Goal: Task Accomplishment & Management: Manage account settings

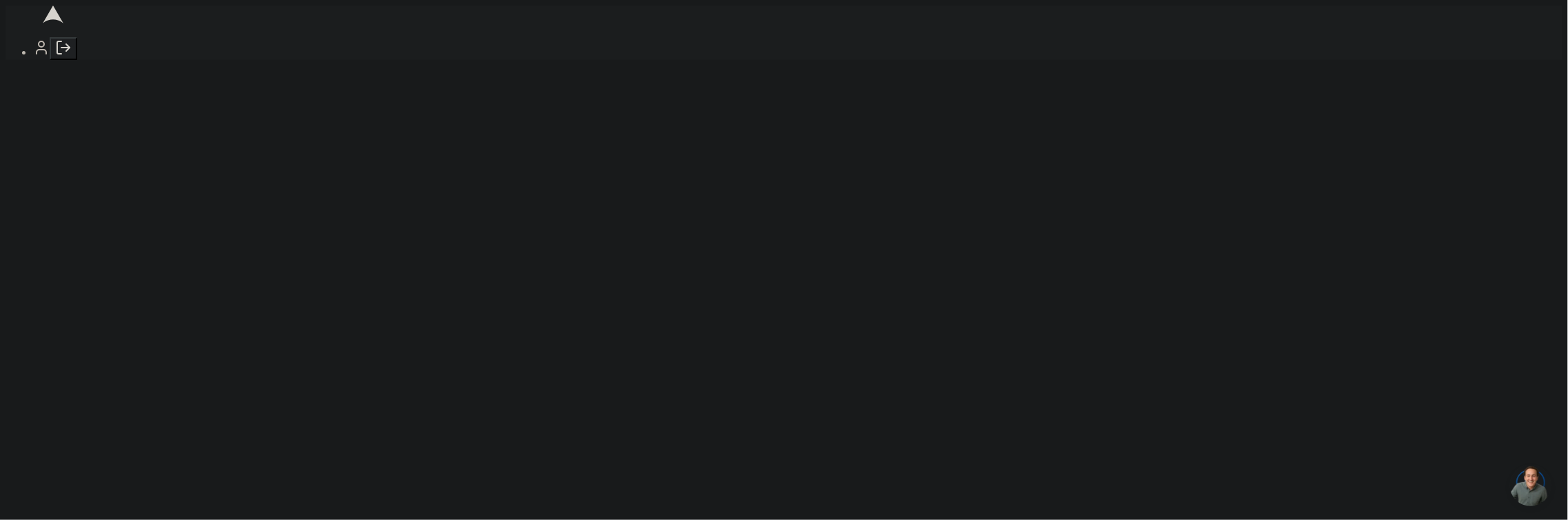
click at [57, 53] on icon "Log out" at bounding box center [59, 47] width 4 height 12
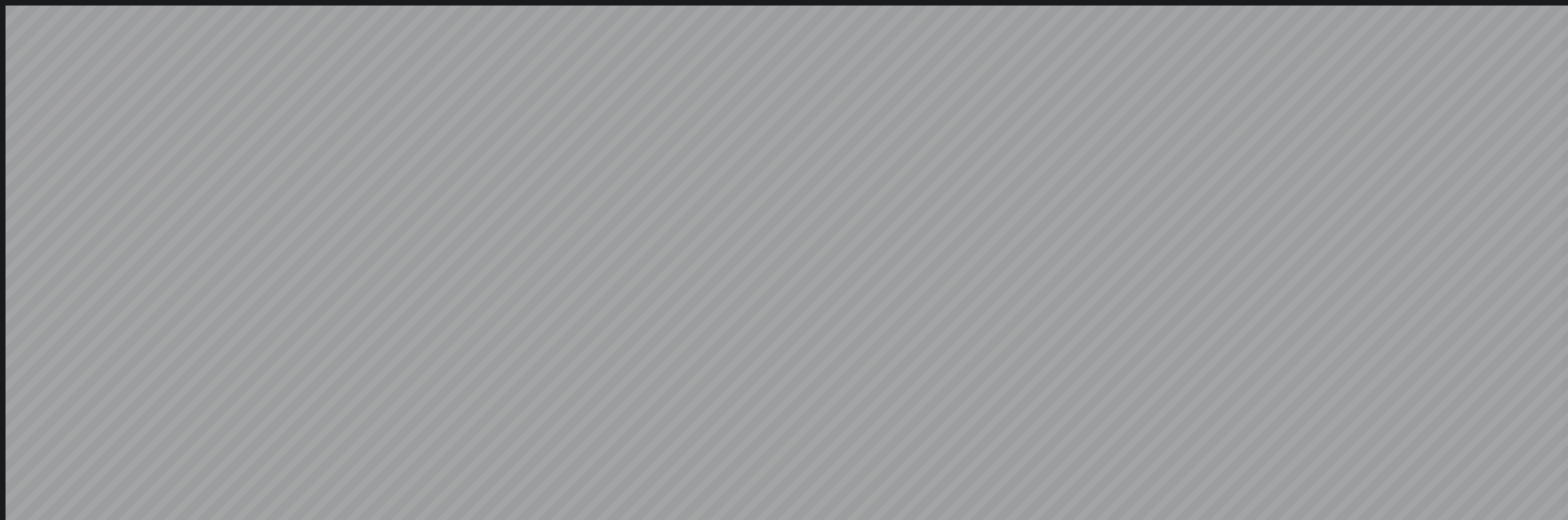
type input "sacha@getarch.com"
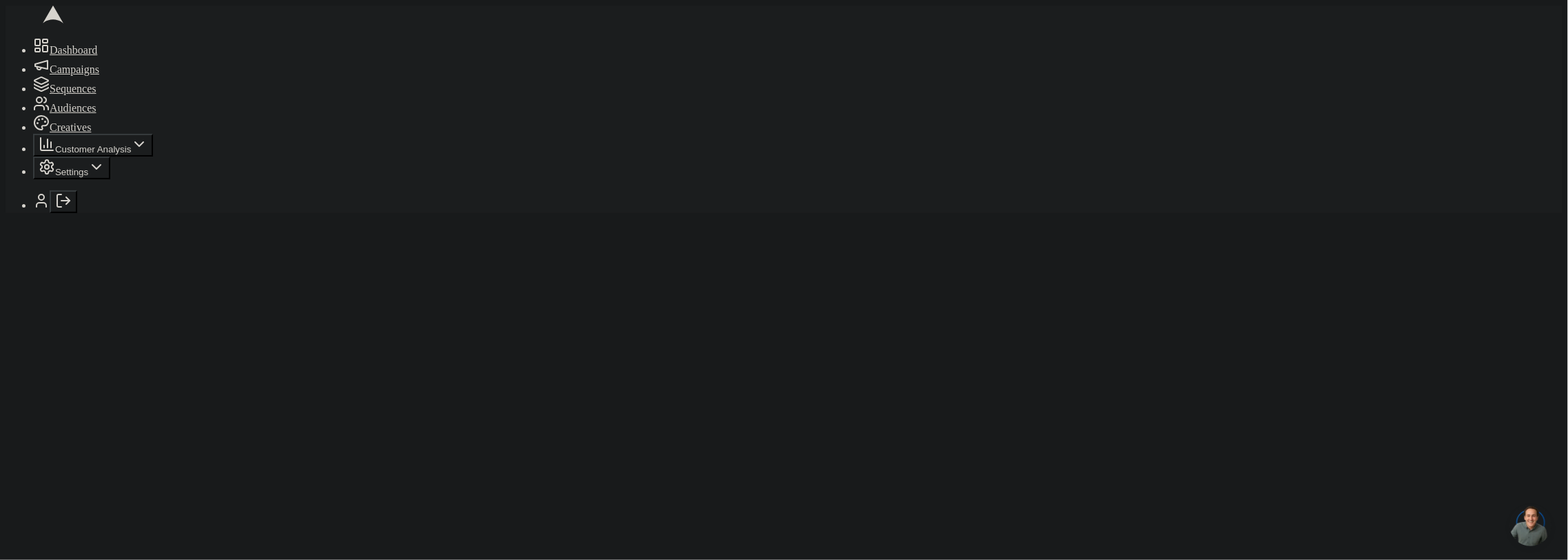
click at [55, 209] on icon "Log out" at bounding box center [63, 201] width 17 height 17
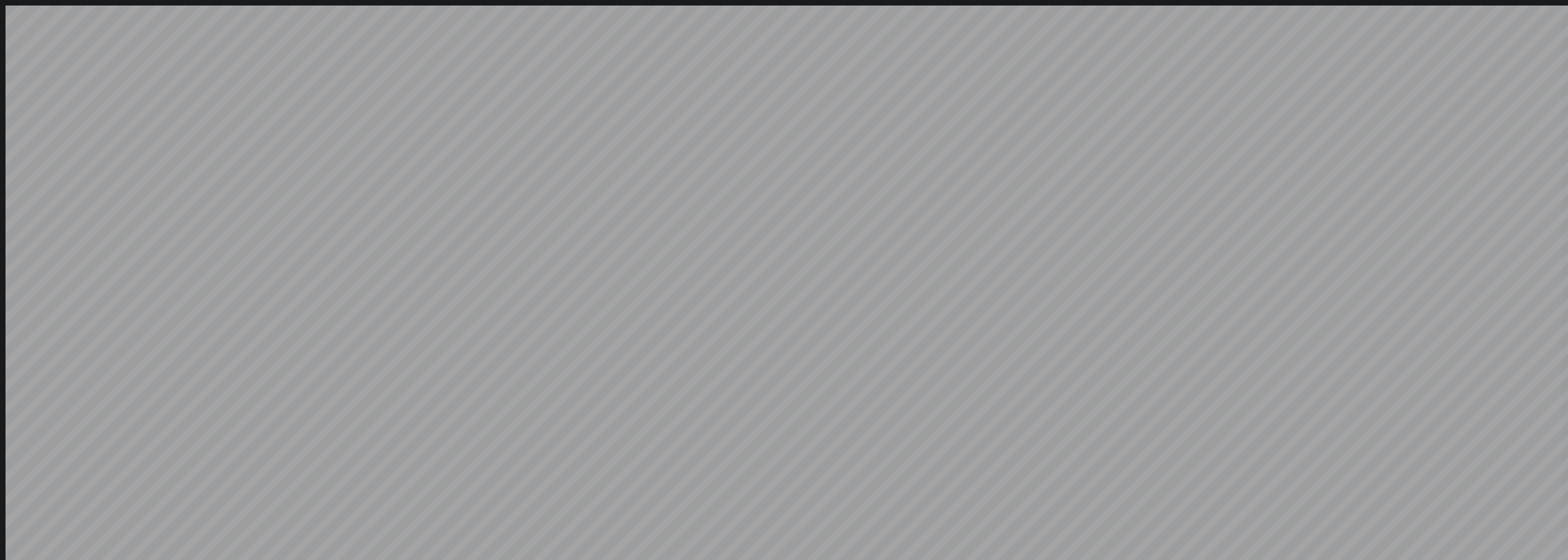
type input "arch_admin@getarch.com"
type input "[EMAIL_ADDRESS][DOMAIN_NAME]"
